Goal: Information Seeking & Learning: Find specific fact

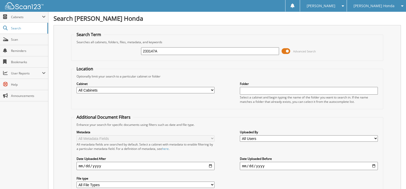
drag, startPoint x: 160, startPoint y: 50, endPoint x: 120, endPoint y: 55, distance: 40.7
click at [123, 54] on div "233147A Advanced Search" at bounding box center [227, 51] width 307 height 14
type input "620774A"
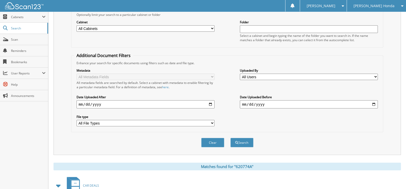
scroll to position [124, 0]
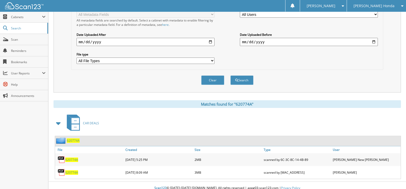
click at [72, 158] on span "620774A" at bounding box center [71, 160] width 13 height 4
click at [71, 171] on span "620774A" at bounding box center [71, 173] width 13 height 4
